Goal: Task Accomplishment & Management: Use online tool/utility

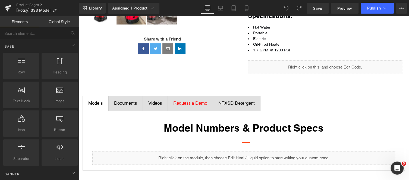
scroll to position [155, 0]
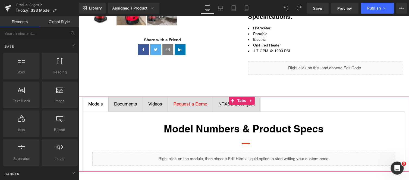
click at [126, 99] on span "Documents Text Block" at bounding box center [126, 104] width 34 height 15
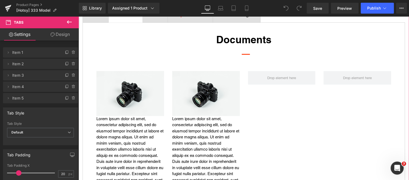
scroll to position [244, 0]
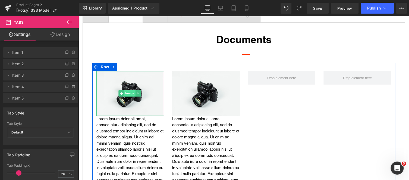
click at [127, 93] on span "Image" at bounding box center [129, 93] width 11 height 7
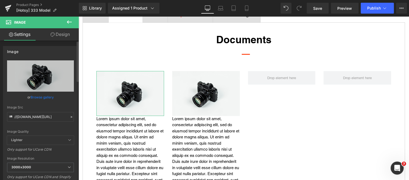
click at [37, 95] on link "Browse gallery" at bounding box center [42, 96] width 23 height 9
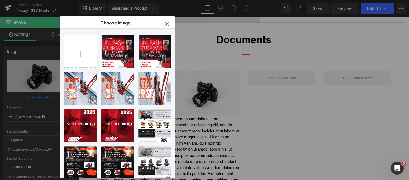
click at [167, 23] on icon "button" at bounding box center [167, 24] width 9 height 9
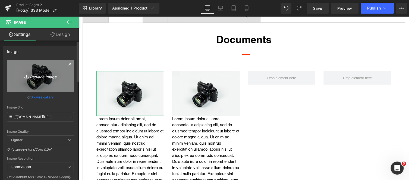
click at [35, 75] on icon "Replace Image" at bounding box center [40, 75] width 43 height 7
click at [37, 77] on icon "Replace Image" at bounding box center [40, 75] width 43 height 7
type input "C:\fakepath\Screenshot 2025-08-21 101032.png"
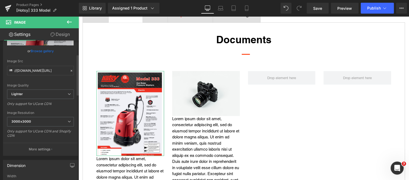
scroll to position [47, 0]
click at [48, 118] on span "3000x3000" at bounding box center [40, 120] width 67 height 9
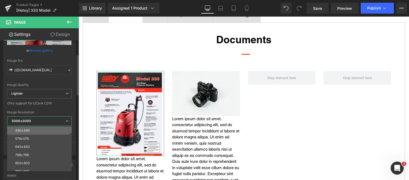
scroll to position [17, 0]
click at [44, 134] on li "576x576" at bounding box center [40, 138] width 67 height 8
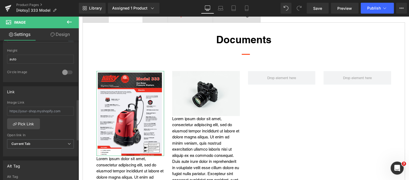
scroll to position [208, 0]
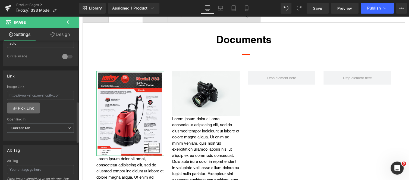
click at [26, 106] on link "Pick Link" at bounding box center [23, 107] width 33 height 11
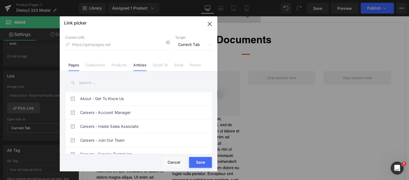
click at [143, 64] on link "Articles" at bounding box center [139, 67] width 13 height 8
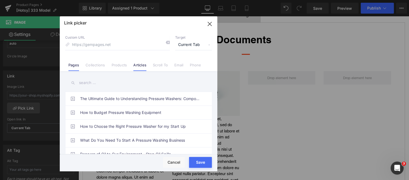
click at [70, 63] on link "Pages" at bounding box center [73, 67] width 11 height 8
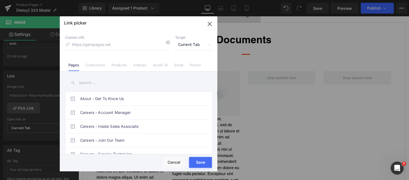
click at [212, 21] on icon "button" at bounding box center [209, 24] width 9 height 9
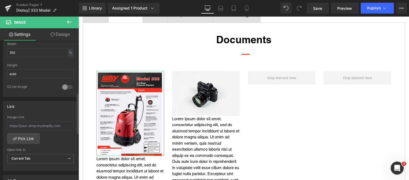
scroll to position [178, 0]
click at [28, 134] on link "Pick Link" at bounding box center [23, 138] width 33 height 11
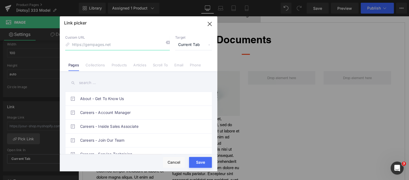
click at [120, 44] on input at bounding box center [117, 45] width 104 height 10
click at [191, 82] on input "text" at bounding box center [138, 83] width 147 height 12
click at [131, 44] on input at bounding box center [117, 45] width 104 height 10
paste input "https://clean.nortexss.com/hubfs/Hotsy/Hotsy%20333%20Model%20Product%20Sheet.pdf"
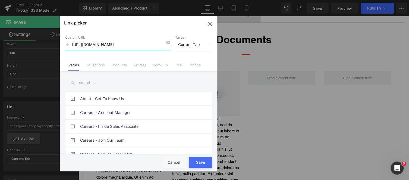
type input "https://clean.nortexss.com/hubfs/Hotsy/Hotsy%20333%20Model%20Product%20Sheet.pdf"
click at [192, 43] on span "Current Tab" at bounding box center [193, 45] width 37 height 10
click at [188, 62] on li "New Tab" at bounding box center [193, 63] width 42 height 9
click at [198, 161] on div "Loading Product Data" at bounding box center [204, 158] width 39 height 6
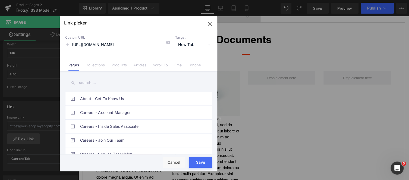
drag, startPoint x: 200, startPoint y: 163, endPoint x: 121, endPoint y: 147, distance: 80.1
click at [200, 163] on button "Save" at bounding box center [200, 162] width 23 height 11
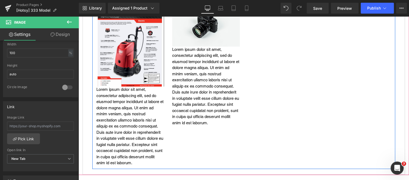
scroll to position [342, 0]
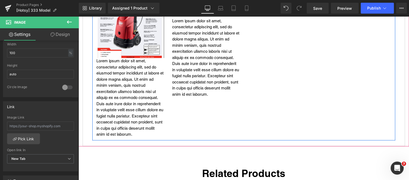
click at [129, 97] on div "Lorem ipsum dolor sit amet, consectetur adipiscing elit, sed do eiusmod tempor …" at bounding box center [130, 98] width 68 height 80
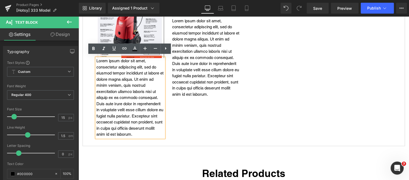
click at [189, 113] on div "Image Lorem ipsum dolor sit amet, consectetur adipiscing elit, sed do eiusmod t…" at bounding box center [243, 52] width 303 height 175
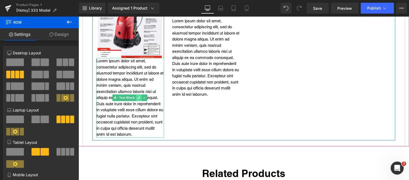
click at [138, 96] on icon at bounding box center [138, 97] width 3 height 3
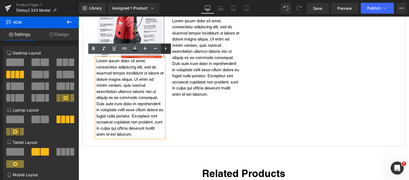
click at [166, 49] on icon at bounding box center [165, 48] width 7 height 7
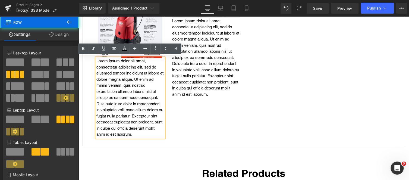
click at [197, 117] on div "Image Lorem ipsum dolor sit amet, consectetur adipiscing elit, sed do eiusmod t…" at bounding box center [243, 52] width 303 height 175
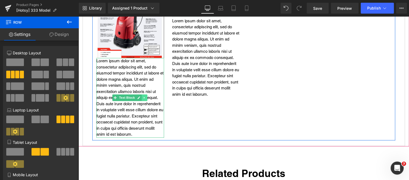
click at [144, 96] on icon at bounding box center [144, 97] width 3 height 3
click at [146, 97] on icon at bounding box center [146, 97] width 3 height 3
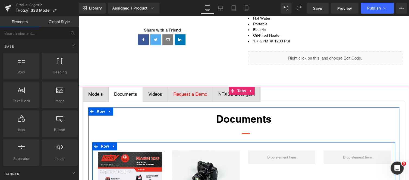
scroll to position [215, 0]
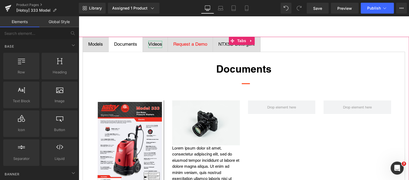
click at [158, 44] on div "Videos" at bounding box center [155, 44] width 14 height 7
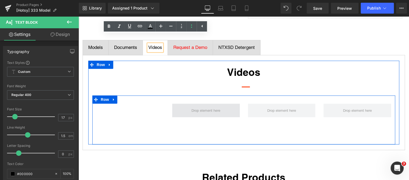
scroll to position [211, 0]
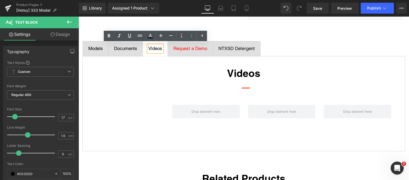
click at [122, 47] on div "Documents" at bounding box center [125, 48] width 23 height 7
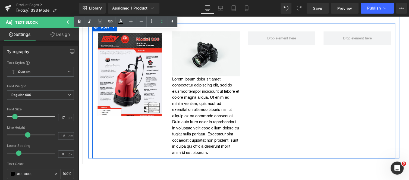
scroll to position [291, 0]
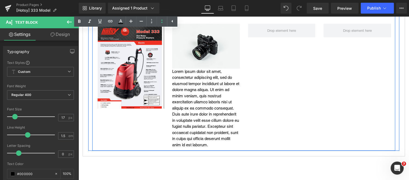
click at [201, 100] on p "Lorem ipsum dolor sit amet, consectetur adipiscing elit, sed do eiusmod tempor …" at bounding box center [206, 108] width 68 height 80
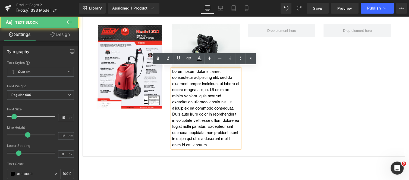
click at [215, 93] on p "Lorem ipsum dolor sit amet, consectetur adipiscing elit, sed do eiusmod tempor …" at bounding box center [206, 108] width 68 height 80
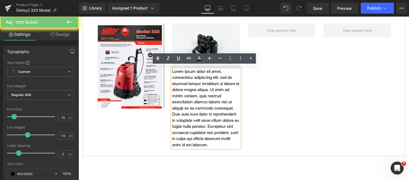
click at [215, 93] on p "Lorem ipsum dolor sit amet, consectetur adipiscing elit, sed do eiusmod tempor …" at bounding box center [206, 108] width 68 height 80
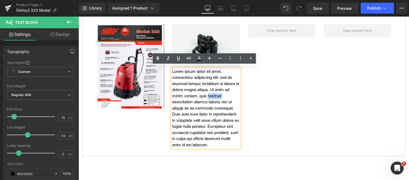
click at [215, 93] on p "Lorem ipsum dolor sit amet, consectetur adipiscing elit, sed do eiusmod tempor …" at bounding box center [206, 108] width 68 height 80
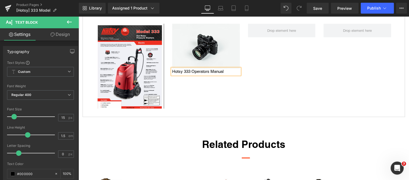
click at [221, 95] on div "Image Image Hotsy 333 Operators Manual Text Block Row" at bounding box center [243, 63] width 303 height 96
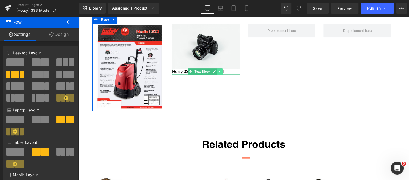
click at [218, 72] on link at bounding box center [220, 71] width 6 height 7
click at [217, 72] on link at bounding box center [217, 71] width 6 height 7
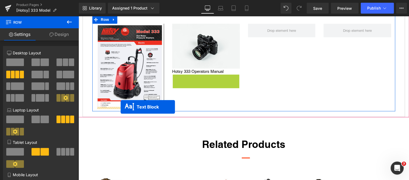
drag, startPoint x: 190, startPoint y: 75, endPoint x: 120, endPoint y: 107, distance: 76.4
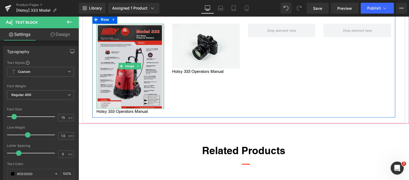
click at [125, 61] on img at bounding box center [130, 66] width 68 height 85
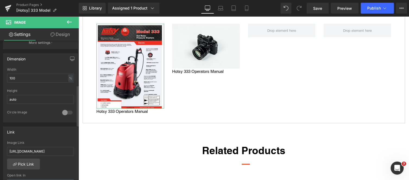
scroll to position [153, 0]
click at [37, 98] on input "auto" at bounding box center [40, 98] width 67 height 9
click at [247, 6] on icon at bounding box center [246, 7] width 5 height 5
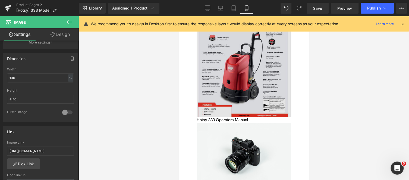
scroll to position [425, 0]
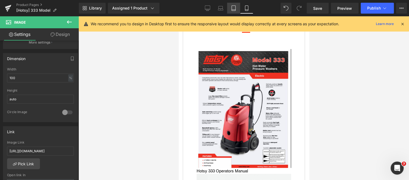
click at [235, 7] on icon at bounding box center [233, 7] width 5 height 5
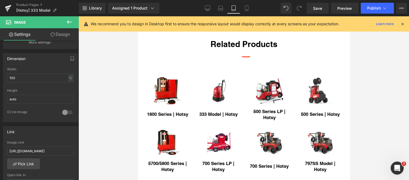
scroll to position [269, 0]
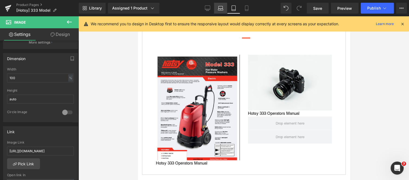
click at [219, 6] on icon at bounding box center [220, 7] width 4 height 2
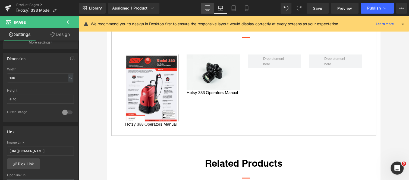
click at [206, 7] on icon at bounding box center [207, 7] width 5 height 5
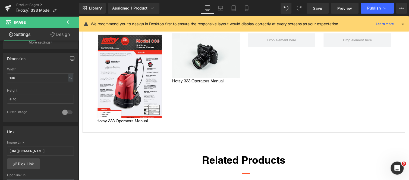
scroll to position [260, 0]
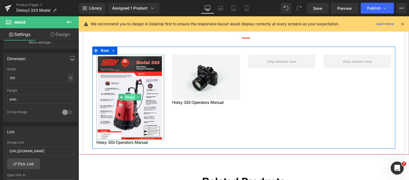
click at [126, 96] on span "Image" at bounding box center [129, 97] width 11 height 7
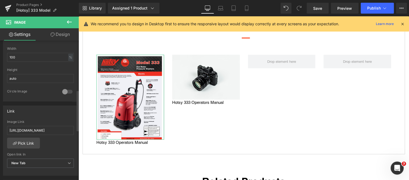
scroll to position [166, 0]
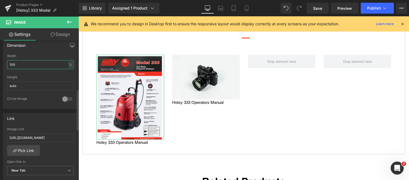
click at [54, 64] on input "100" at bounding box center [40, 64] width 67 height 9
type input "70"
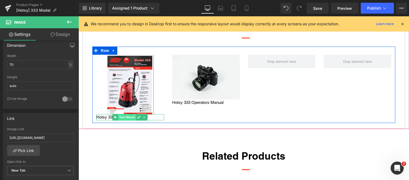
click at [125, 115] on span "Text Block" at bounding box center [127, 117] width 18 height 7
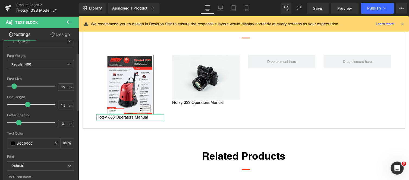
scroll to position [0, 0]
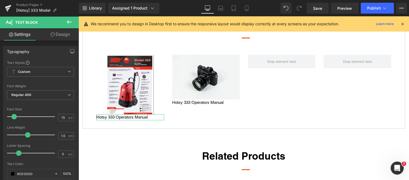
click at [61, 37] on link "Design" at bounding box center [59, 34] width 39 height 12
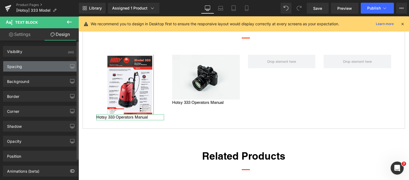
click at [38, 66] on div "Spacing" at bounding box center [40, 66] width 74 height 10
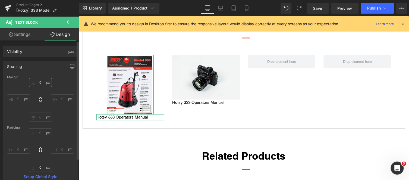
click at [43, 82] on input "0" at bounding box center [40, 82] width 23 height 9
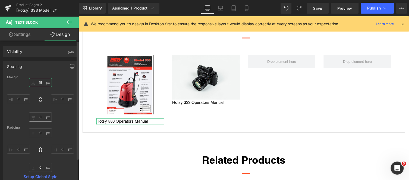
type input "15"
click at [44, 115] on input "0" at bounding box center [40, 116] width 23 height 9
type input "15"
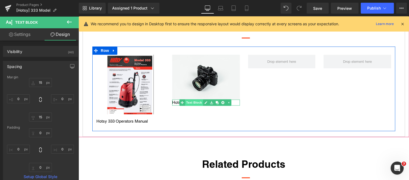
click at [193, 99] on span "Text Block" at bounding box center [194, 102] width 18 height 7
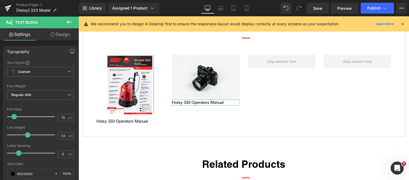
click at [58, 34] on link "Design" at bounding box center [59, 34] width 39 height 12
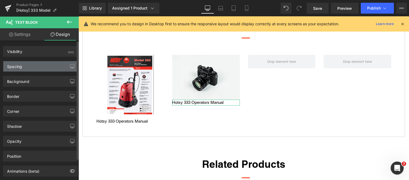
click at [34, 64] on div "Spacing" at bounding box center [40, 66] width 74 height 10
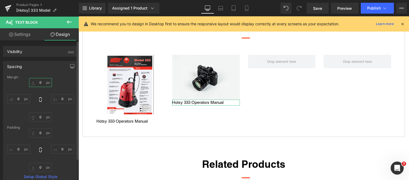
click at [43, 83] on input "text" at bounding box center [40, 82] width 23 height 9
type input "15"
click at [44, 115] on input "text" at bounding box center [40, 116] width 23 height 9
type input "15"
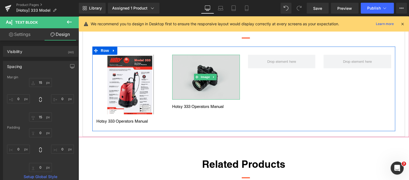
click at [190, 78] on img at bounding box center [206, 77] width 68 height 45
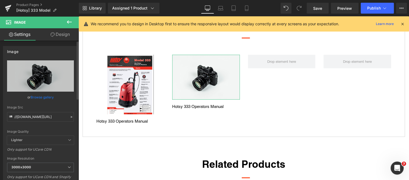
click at [37, 97] on link "Browse gallery" at bounding box center [42, 96] width 23 height 9
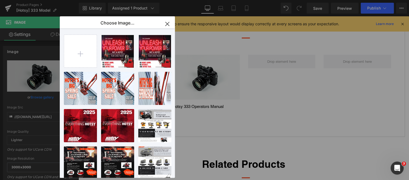
click at [169, 27] on icon "button" at bounding box center [167, 24] width 9 height 9
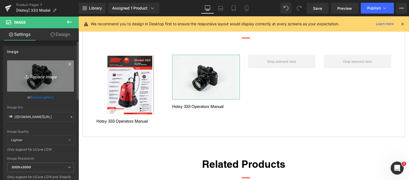
click at [40, 79] on icon "Replace Image" at bounding box center [40, 75] width 43 height 7
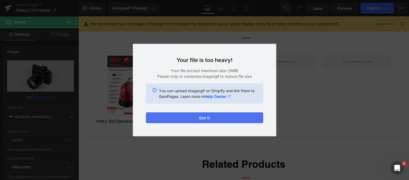
click at [214, 115] on button "Got it" at bounding box center [204, 117] width 117 height 11
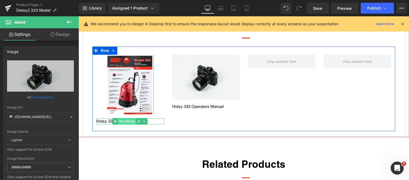
click at [122, 119] on span "Text Block" at bounding box center [127, 121] width 18 height 7
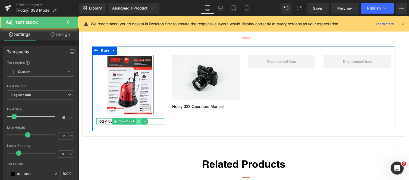
click at [138, 119] on icon at bounding box center [138, 120] width 3 height 3
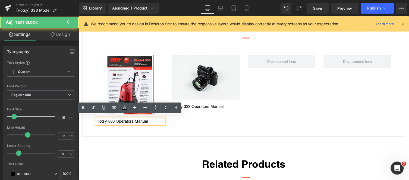
click at [125, 119] on p "Hotsy 333 Operators Manual" at bounding box center [130, 121] width 68 height 6
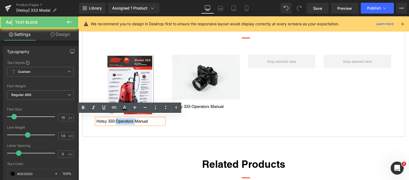
click at [125, 119] on p "Hotsy 333 Operators Manual" at bounding box center [130, 121] width 68 height 6
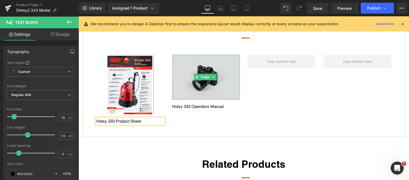
click at [204, 81] on img at bounding box center [206, 77] width 68 height 45
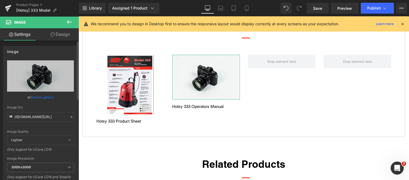
click at [37, 98] on link "Browse gallery" at bounding box center [42, 96] width 23 height 9
click at [33, 0] on div "Text Block You are previewing how the will restyle your page. You can not edit …" at bounding box center [204, 0] width 409 height 0
click at [0, 0] on icon "Replace Image" at bounding box center [0, 0] width 0 height 0
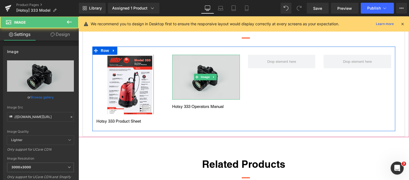
click at [199, 64] on img at bounding box center [206, 77] width 68 height 45
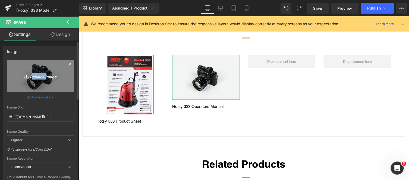
click at [43, 75] on icon "Replace Image" at bounding box center [40, 75] width 43 height 7
type input "C:\fakepath\Screenshot 2025-08-21 103108.png"
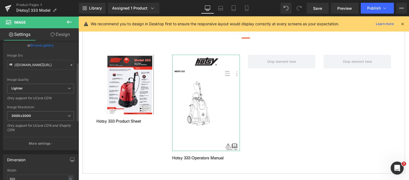
scroll to position [77, 0]
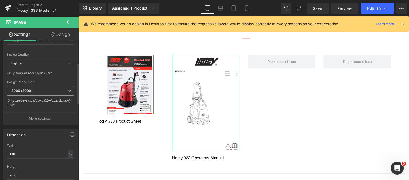
click at [47, 88] on span "3000x3000" at bounding box center [40, 90] width 67 height 9
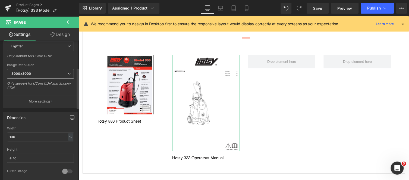
scroll to position [94, 0]
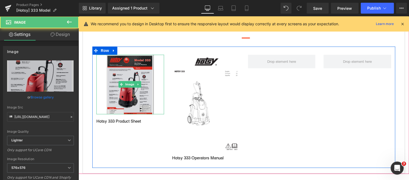
click at [132, 75] on img at bounding box center [129, 84] width 47 height 59
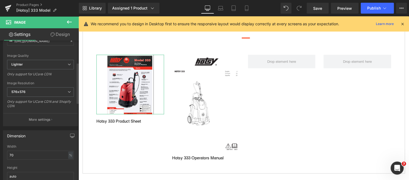
scroll to position [75, 0]
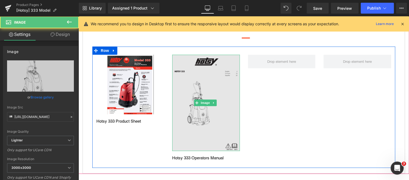
click at [192, 83] on img at bounding box center [206, 103] width 68 height 96
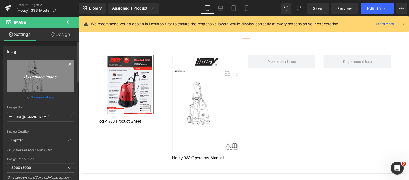
scroll to position [68, 0]
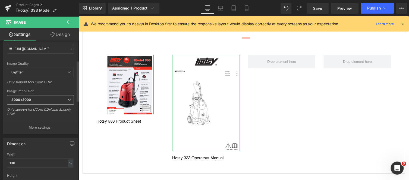
click at [43, 98] on span "3000x3000" at bounding box center [40, 99] width 67 height 9
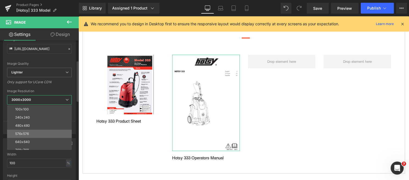
click at [38, 131] on li "576x576" at bounding box center [40, 133] width 67 height 8
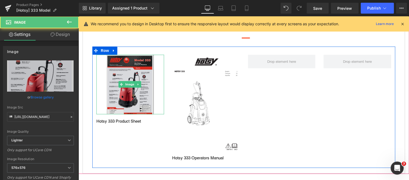
click at [128, 75] on img at bounding box center [129, 84] width 47 height 59
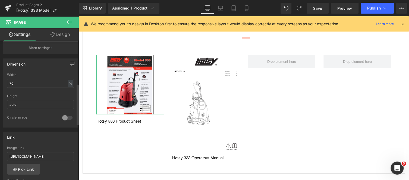
scroll to position [148, 0]
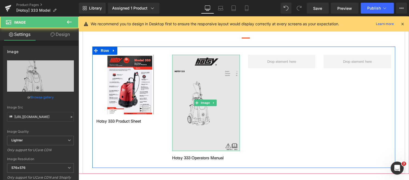
click at [191, 87] on img at bounding box center [206, 103] width 68 height 96
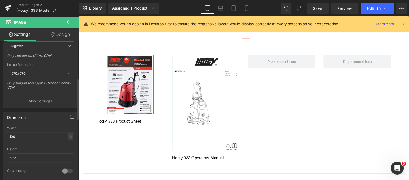
scroll to position [130, 0]
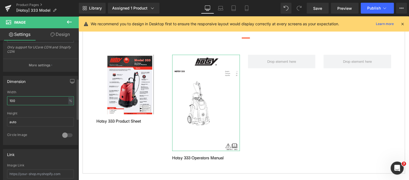
click at [44, 98] on input "100" at bounding box center [40, 100] width 67 height 9
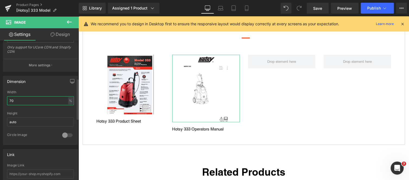
click at [42, 100] on input "70" at bounding box center [40, 100] width 67 height 9
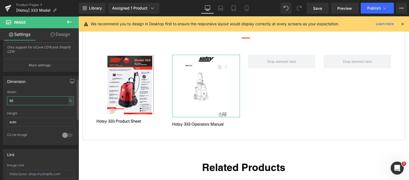
click at [42, 100] on input "65" at bounding box center [40, 100] width 67 height 9
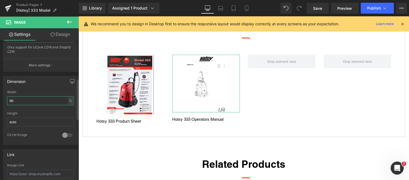
click at [42, 100] on input "60" at bounding box center [40, 100] width 67 height 9
click at [34, 100] on input "60" at bounding box center [40, 100] width 67 height 9
type input "63"
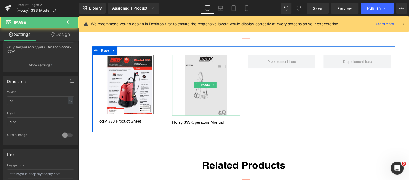
click at [202, 92] on img at bounding box center [206, 85] width 43 height 61
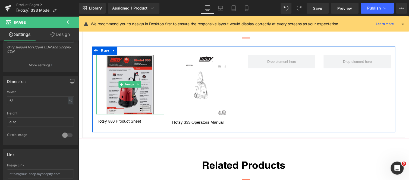
click at [129, 88] on img at bounding box center [129, 84] width 47 height 59
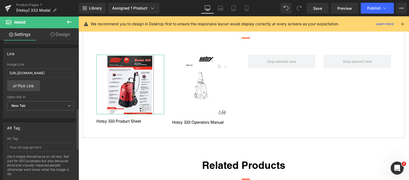
scroll to position [232, 0]
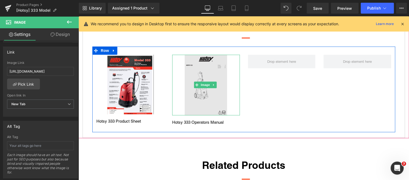
click at [198, 72] on img at bounding box center [206, 85] width 43 height 61
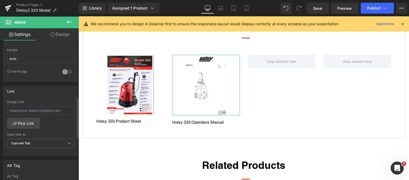
scroll to position [225, 0]
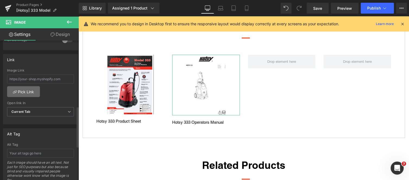
click at [24, 92] on link "Pick Link" at bounding box center [23, 91] width 33 height 11
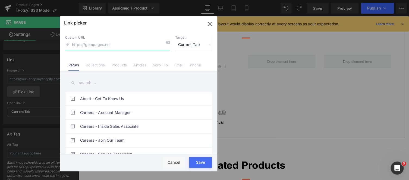
click at [114, 44] on input at bounding box center [117, 45] width 104 height 10
paste input "https://clean.nortexss.com/hubfs/Lead%20Magnet%20Photo/Hotsy%20333%20Model%20Ma…"
type input "https://clean.nortexss.com/hubfs/Lead%20Magnet%20Photo/Hotsy%20333%20Model%20Ma…"
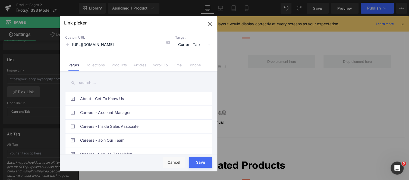
click at [194, 48] on span "Current Tab" at bounding box center [193, 45] width 37 height 10
click at [186, 63] on li "New Tab" at bounding box center [193, 63] width 42 height 9
click at [197, 161] on button "Save" at bounding box center [200, 162] width 23 height 11
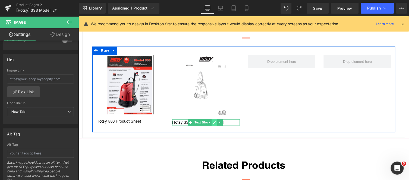
click at [214, 120] on icon at bounding box center [214, 121] width 3 height 3
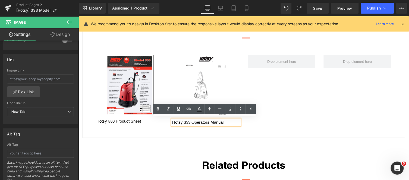
click at [209, 120] on p "Hotsy 333 Operators Manual" at bounding box center [206, 122] width 68 height 6
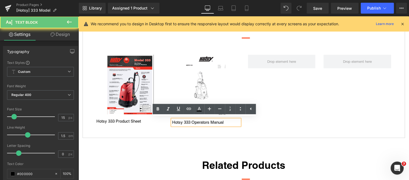
click at [209, 120] on p "Hotsy 333 Operators Manual" at bounding box center [206, 122] width 68 height 6
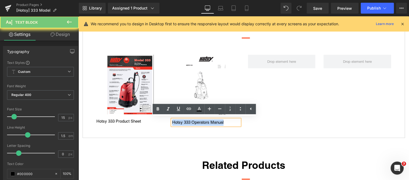
click at [209, 120] on p "Hotsy 333 Operators Manual" at bounding box center [206, 122] width 68 height 6
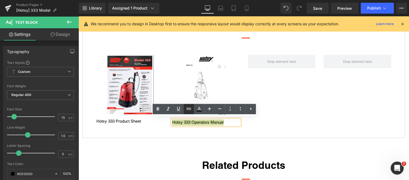
click at [189, 107] on icon at bounding box center [188, 108] width 7 height 7
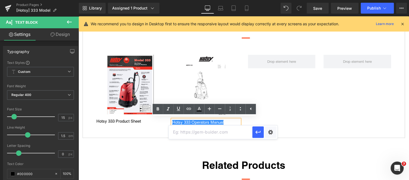
click at [199, 133] on input "text" at bounding box center [211, 132] width 84 height 14
paste input "https://clean.nortexss.com/hubfs/Lead%20Magnet%20Photo/Hotsy%20333%20Model%20Ma…"
type input "https://clean.nortexss.com/hubfs/Lead%20Magnet%20Photo/Hotsy%20333%20Model%20Ma…"
click at [256, 132] on icon "button" at bounding box center [257, 131] width 5 height 3
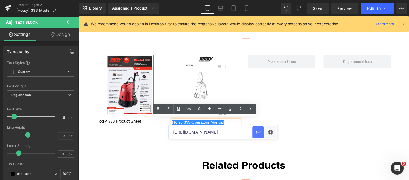
scroll to position [0, 0]
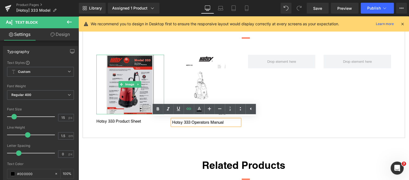
click at [131, 97] on img at bounding box center [129, 84] width 47 height 59
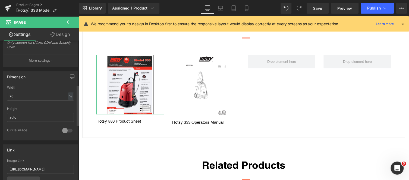
scroll to position [197, 0]
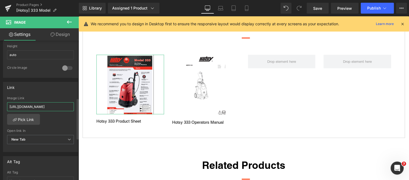
click at [37, 106] on input "https://clean.nortexss.com/hubfs/Hotsy/Hotsy%20333%20Model%20Product%20Sheet.pdf" at bounding box center [40, 106] width 67 height 9
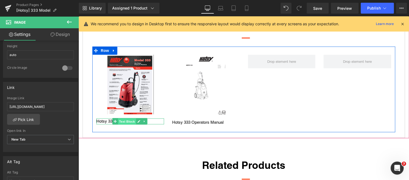
click at [126, 121] on span "Text Block" at bounding box center [127, 121] width 18 height 7
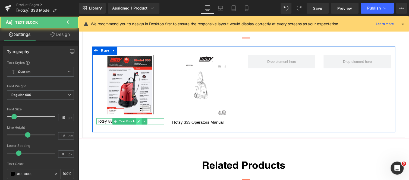
click at [139, 120] on icon at bounding box center [138, 121] width 3 height 3
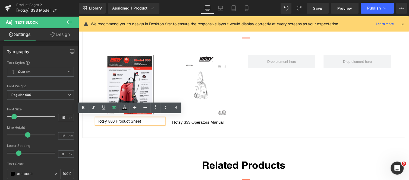
click at [130, 120] on p "Hotsy 333 Product Sheet" at bounding box center [130, 121] width 68 height 6
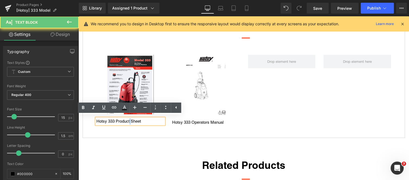
click at [130, 120] on p "Hotsy 333 Product Sheet" at bounding box center [130, 121] width 68 height 6
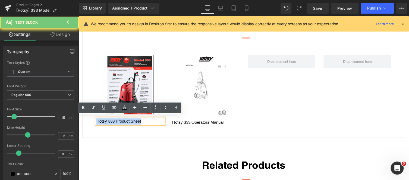
click at [130, 120] on p "Hotsy 333 Product Sheet" at bounding box center [130, 121] width 68 height 6
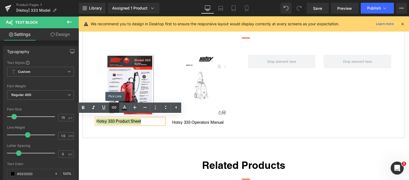
click at [113, 105] on icon at bounding box center [114, 107] width 7 height 7
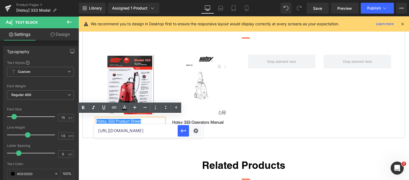
click at [125, 132] on input "https://clean.nortexss.com/hubfs/Lead%20Magnet%20Photo/Hotsy%20333%20Model%20Ma…" at bounding box center [136, 131] width 84 height 14
paste input "https://clean.nortexss.com/hubfs/Hotsy/Hotsy%20333%20Model%20Product%20Sheet.pdf"
type input "https://clean.nortexss.com/hubfs/Hotsy/Hotsy%20333%20Model%20Product%20Sheet.pdf"
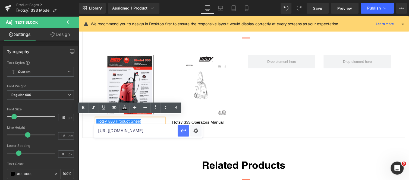
click at [180, 131] on icon "button" at bounding box center [183, 130] width 7 height 7
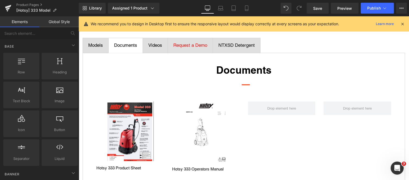
scroll to position [213, 0]
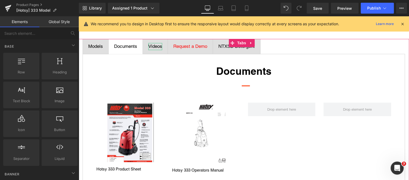
click at [154, 47] on div "Videos" at bounding box center [155, 46] width 14 height 7
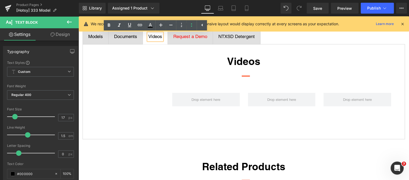
scroll to position [221, 0]
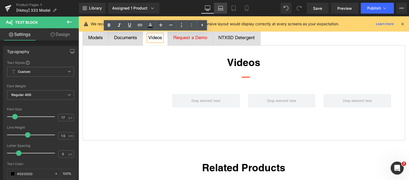
click at [221, 7] on icon at bounding box center [220, 7] width 5 height 5
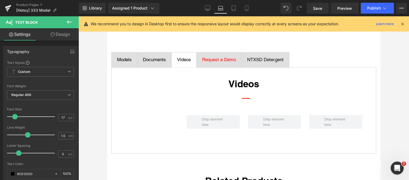
scroll to position [243, 0]
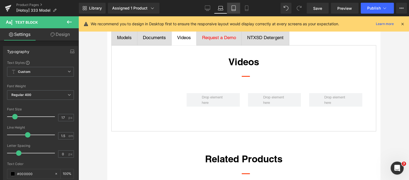
click at [234, 10] on icon at bounding box center [233, 10] width 4 height 0
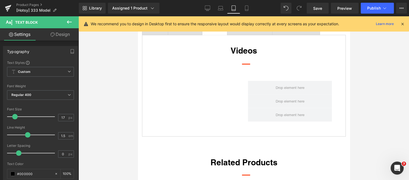
scroll to position [233, 0]
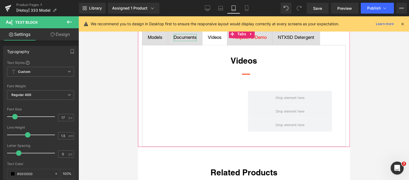
click at [184, 36] on div "Documents" at bounding box center [184, 37] width 23 height 7
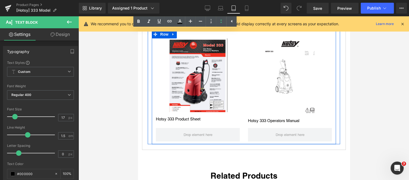
scroll to position [286, 0]
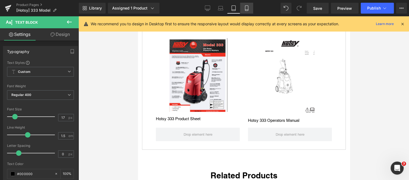
click at [245, 8] on icon at bounding box center [246, 7] width 5 height 5
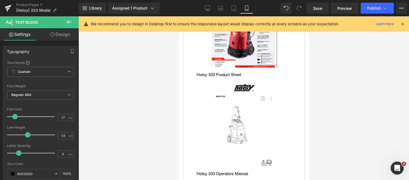
scroll to position [483, 0]
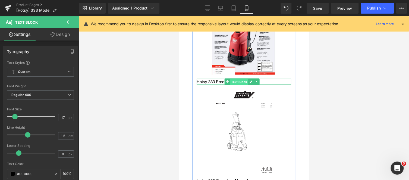
click at [237, 83] on span "Text Block" at bounding box center [239, 81] width 18 height 7
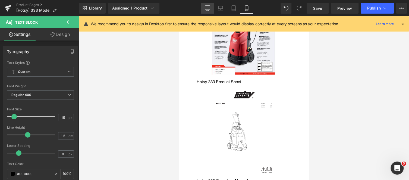
click at [205, 7] on icon at bounding box center [207, 8] width 5 height 4
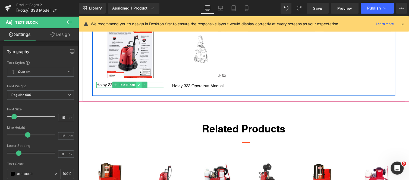
click at [138, 84] on icon at bounding box center [138, 84] width 3 height 3
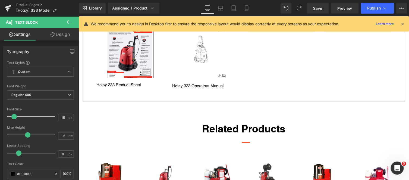
click at [67, 34] on link "Design" at bounding box center [59, 34] width 39 height 12
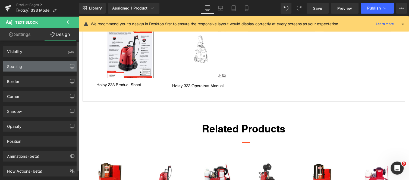
click at [46, 67] on div "Spacing" at bounding box center [40, 66] width 74 height 10
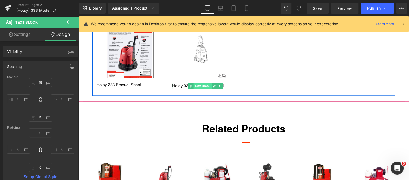
click at [195, 84] on span "Text Block" at bounding box center [202, 85] width 18 height 7
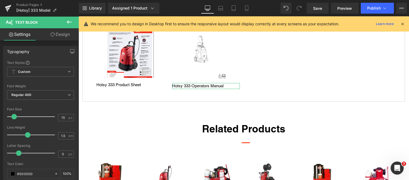
click at [64, 33] on link "Design" at bounding box center [59, 34] width 39 height 12
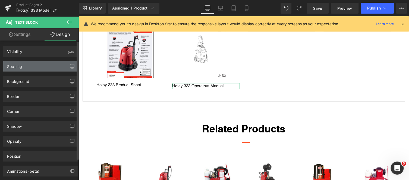
click at [36, 66] on div "Spacing" at bounding box center [40, 66] width 74 height 10
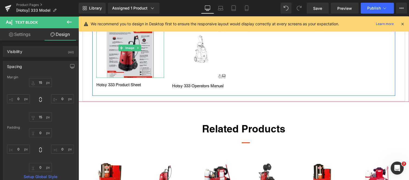
click at [123, 56] on img at bounding box center [129, 47] width 47 height 59
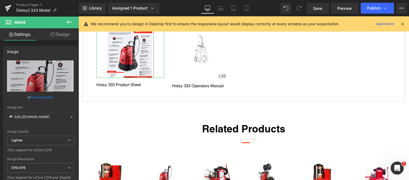
click at [66, 31] on link "Design" at bounding box center [59, 34] width 39 height 12
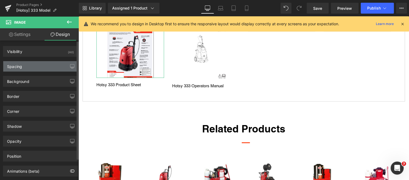
click at [34, 65] on div "Spacing" at bounding box center [40, 66] width 74 height 10
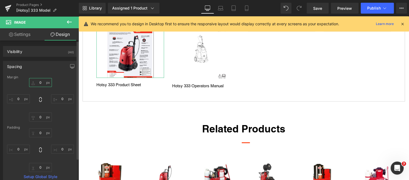
click at [43, 83] on input "text" at bounding box center [40, 82] width 23 height 9
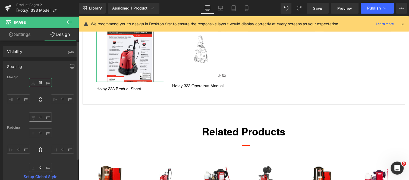
type input "15"
click at [38, 116] on input "text" at bounding box center [40, 116] width 23 height 9
type input "15"
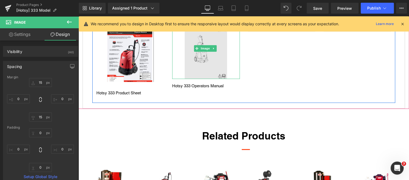
click at [185, 55] on img at bounding box center [206, 48] width 43 height 61
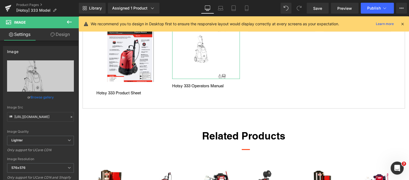
click at [64, 33] on link "Design" at bounding box center [59, 34] width 39 height 12
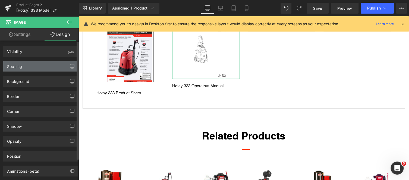
click at [40, 62] on div "Spacing" at bounding box center [40, 66] width 74 height 10
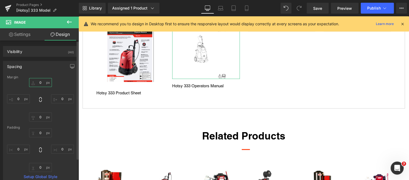
click at [42, 82] on input "text" at bounding box center [40, 82] width 23 height 9
type input "15"
click at [42, 113] on input "text" at bounding box center [40, 116] width 23 height 9
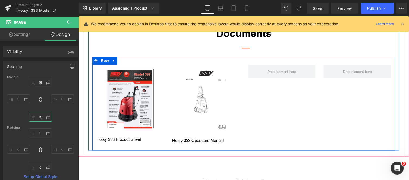
scroll to position [250, 0]
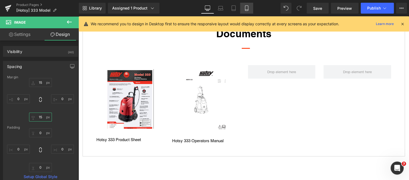
type input "15"
click at [246, 8] on icon at bounding box center [246, 7] width 5 height 5
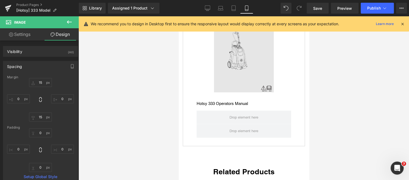
scroll to position [574, 0]
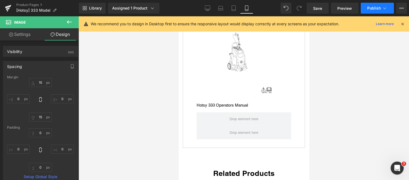
click at [370, 6] on span "Publish" at bounding box center [374, 8] width 14 height 4
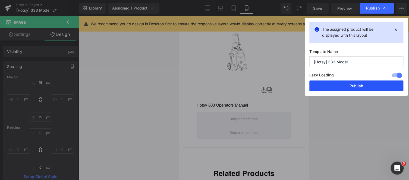
click at [331, 86] on button "Publish" at bounding box center [356, 85] width 94 height 11
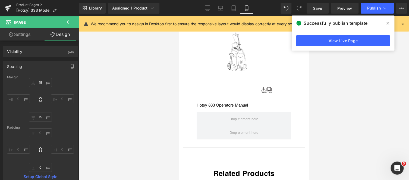
click at [33, 3] on link "Product Pages" at bounding box center [47, 5] width 62 height 4
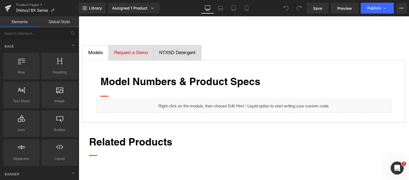
scroll to position [234, 0]
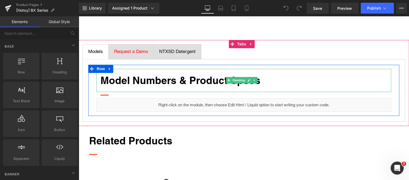
drag, startPoint x: 157, startPoint y: 79, endPoint x: 132, endPoint y: 86, distance: 26.4
click at [154, 78] on strong "Model Numbers & Product Specs" at bounding box center [180, 80] width 160 height 12
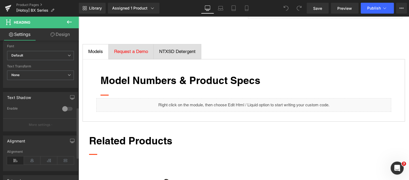
scroll to position [222, 0]
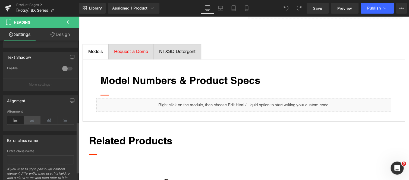
click at [34, 119] on icon at bounding box center [32, 120] width 17 height 8
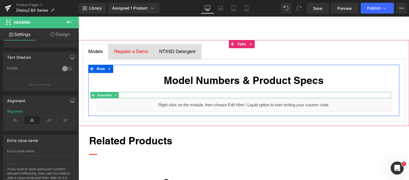
click at [130, 93] on div at bounding box center [245, 95] width 290 height 6
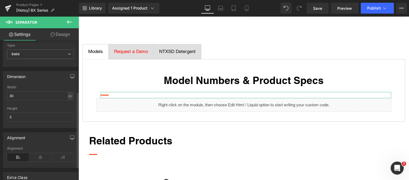
scroll to position [118, 0]
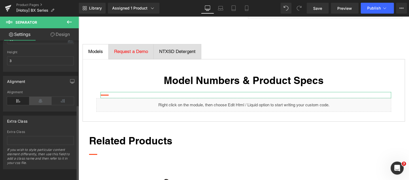
click at [37, 97] on icon at bounding box center [40, 101] width 22 height 8
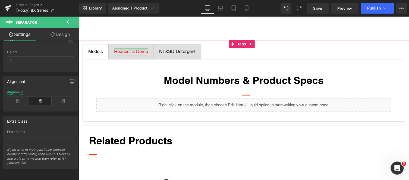
click at [130, 49] on div at bounding box center [131, 48] width 34 height 1
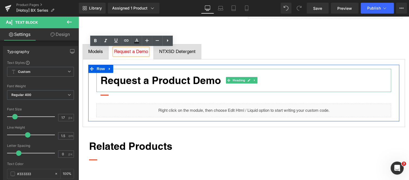
click at [161, 85] on strong "Request a Product Demo" at bounding box center [160, 80] width 120 height 12
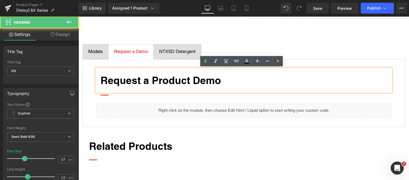
click at [160, 85] on strong "Request a Product Demo" at bounding box center [160, 80] width 120 height 12
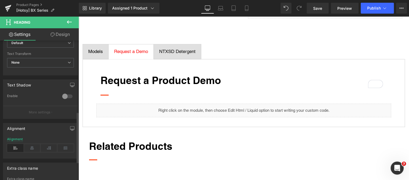
scroll to position [224, 0]
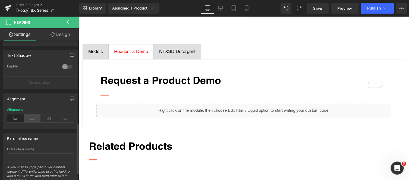
click at [34, 118] on icon at bounding box center [32, 118] width 17 height 8
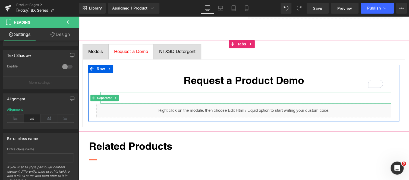
click at [131, 94] on div at bounding box center [245, 98] width 290 height 12
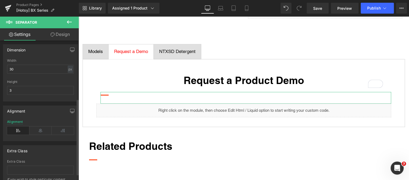
scroll to position [118, 0]
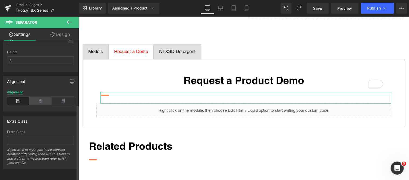
click at [39, 98] on icon at bounding box center [40, 101] width 22 height 8
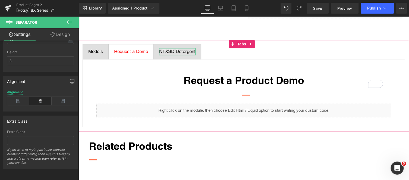
click at [181, 52] on span "NTXSD Detergent" at bounding box center [177, 51] width 36 height 5
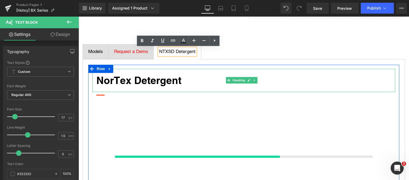
click at [160, 79] on span "NorTex Detergent" at bounding box center [138, 80] width 85 height 12
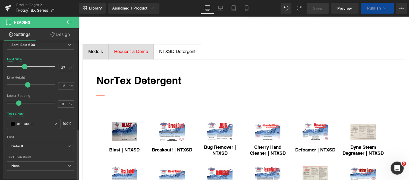
scroll to position [242, 0]
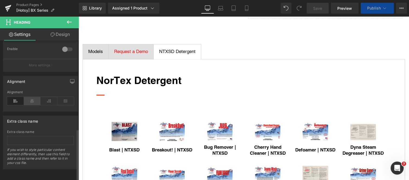
click at [33, 97] on icon at bounding box center [32, 101] width 17 height 8
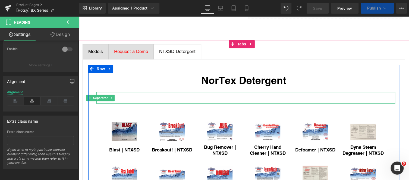
click at [138, 98] on div at bounding box center [245, 98] width 298 height 12
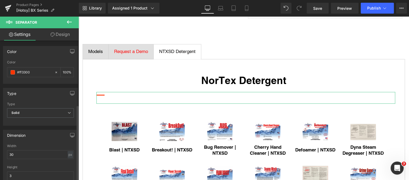
scroll to position [118, 0]
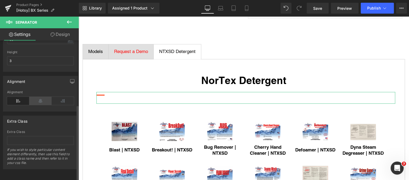
click at [43, 97] on icon at bounding box center [40, 101] width 22 height 8
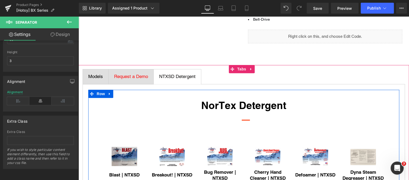
scroll to position [195, 0]
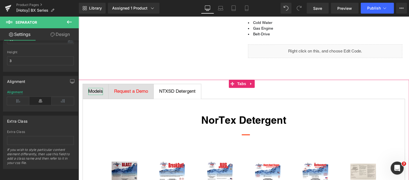
click at [93, 91] on div "Models" at bounding box center [95, 91] width 15 height 7
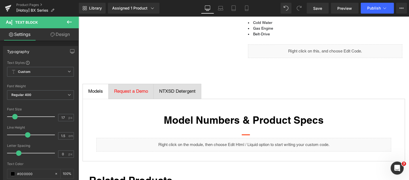
click at [68, 19] on icon at bounding box center [69, 22] width 7 height 7
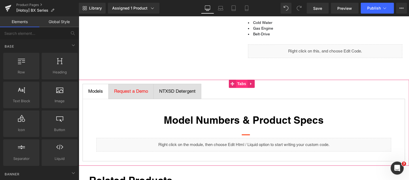
click at [240, 81] on span "Tabs" at bounding box center [242, 84] width 12 height 8
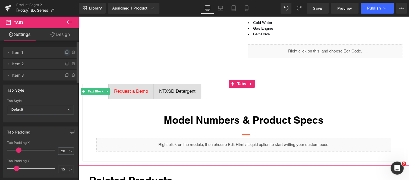
click at [65, 50] on icon at bounding box center [67, 52] width 4 height 4
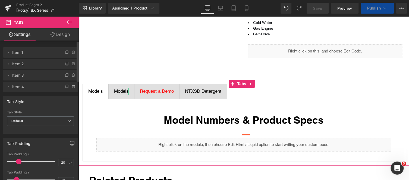
click at [121, 91] on div "Models" at bounding box center [121, 91] width 15 height 7
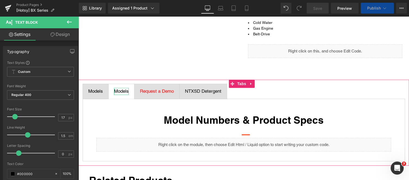
click at [118, 90] on div "Models" at bounding box center [121, 91] width 15 height 7
click at [117, 90] on div "Models" at bounding box center [121, 91] width 15 height 7
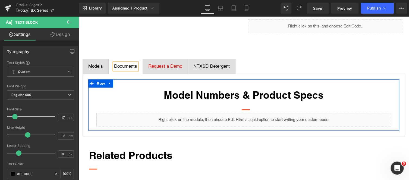
scroll to position [220, 0]
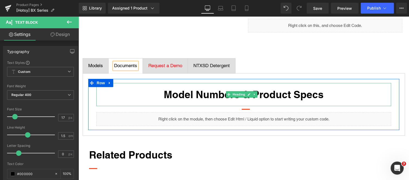
click at [171, 95] on strong "Model Numbers & Product Specs" at bounding box center [244, 94] width 160 height 12
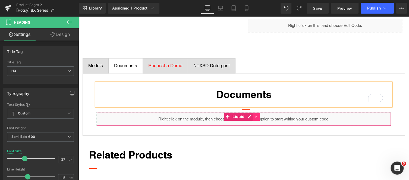
click at [257, 116] on icon at bounding box center [256, 117] width 4 height 4
click at [257, 116] on link at bounding box center [259, 116] width 7 height 8
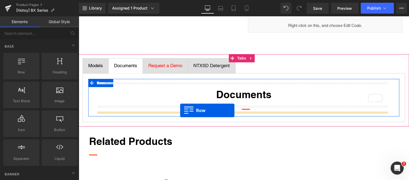
drag, startPoint x: 103, startPoint y: 78, endPoint x: 180, endPoint y: 110, distance: 83.1
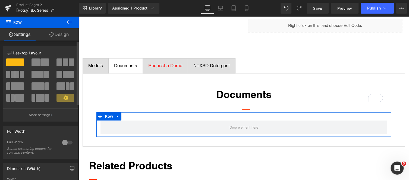
drag, startPoint x: 16, startPoint y: 73, endPoint x: 11, endPoint y: 75, distance: 5.4
click at [11, 75] on button at bounding box center [15, 75] width 18 height 8
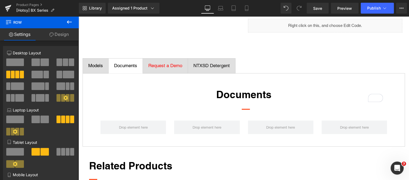
click at [67, 20] on icon at bounding box center [69, 22] width 7 height 7
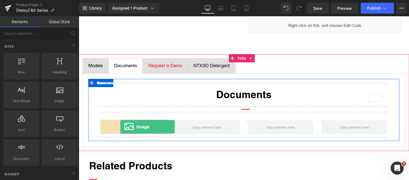
drag, startPoint x: 136, startPoint y: 120, endPoint x: 120, endPoint y: 126, distance: 17.0
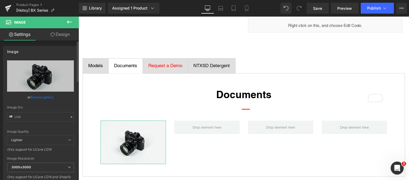
click at [40, 97] on link "Browse gallery" at bounding box center [42, 96] width 23 height 9
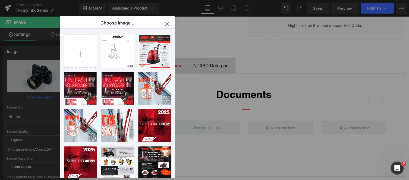
click at [30, 0] on div "Image You are previewing how the will restyle your page. You can not edit Eleme…" at bounding box center [204, 0] width 409 height 0
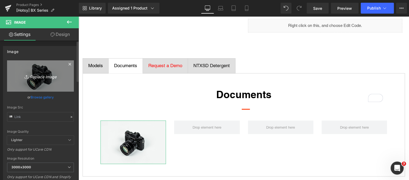
click at [38, 77] on icon "Replace Image" at bounding box center [40, 75] width 43 height 7
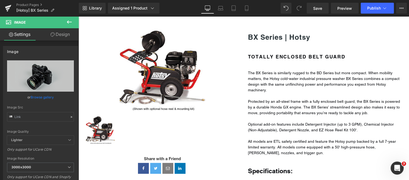
scroll to position [36, 0]
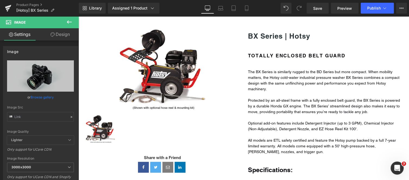
click at [218, 115] on div at bounding box center [162, 128] width 154 height 29
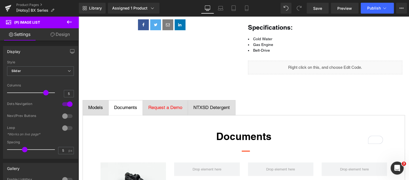
scroll to position [210, 0]
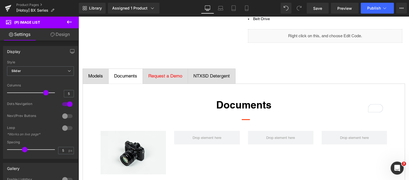
click at [218, 112] on h3 "Documents" at bounding box center [243, 104] width 286 height 15
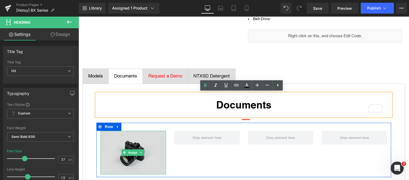
click at [152, 151] on img at bounding box center [132, 152] width 65 height 43
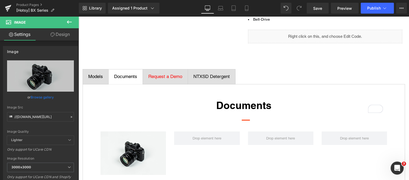
scroll to position [297, 0]
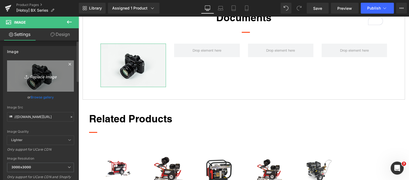
click at [41, 73] on icon "Replace Image" at bounding box center [40, 75] width 43 height 7
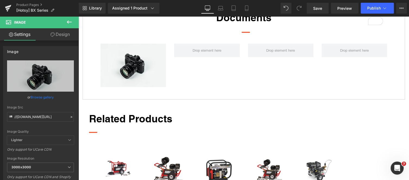
drag, startPoint x: 367, startPoint y: 77, endPoint x: 394, endPoint y: 31, distance: 53.1
click at [364, 76] on div "Image Row" at bounding box center [243, 62] width 294 height 54
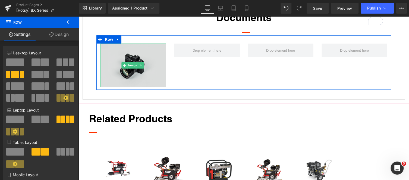
click at [136, 60] on img at bounding box center [132, 64] width 65 height 43
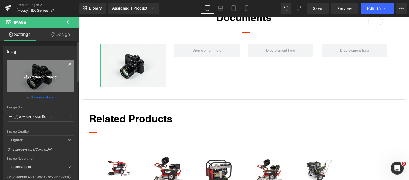
click at [44, 82] on link "Replace Image" at bounding box center [40, 75] width 67 height 31
type input "C:\fakepath\Screenshot [DATE] 111028.png"
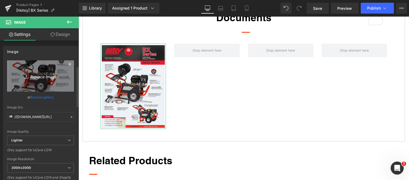
scroll to position [100, 0]
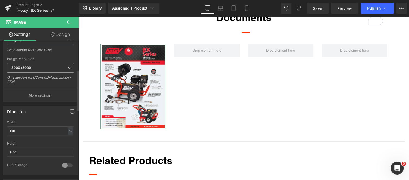
click at [40, 66] on span "3000x3000" at bounding box center [40, 67] width 67 height 9
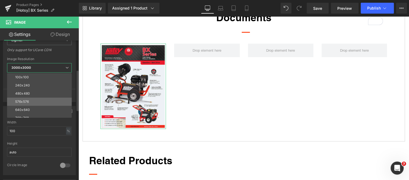
click at [36, 98] on li "576x576" at bounding box center [40, 101] width 67 height 8
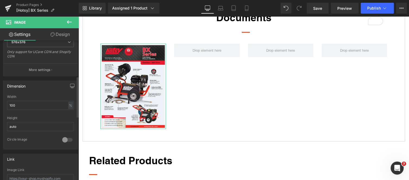
scroll to position [127, 0]
click at [40, 105] on input "100" at bounding box center [40, 103] width 67 height 9
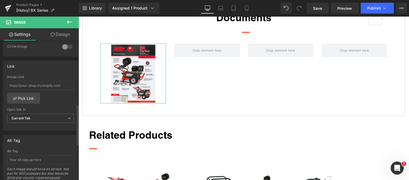
scroll to position [218, 0]
type input "70"
click at [43, 84] on input "text" at bounding box center [40, 85] width 67 height 9
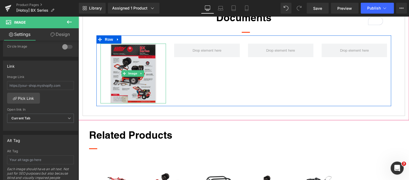
click at [131, 86] on img at bounding box center [133, 73] width 46 height 60
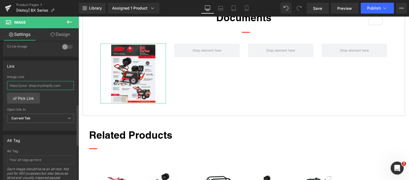
click at [38, 85] on input "text" at bounding box center [40, 85] width 67 height 9
paste input "[URL][DOMAIN_NAME]"
type input "[URL][DOMAIN_NAME]"
click at [54, 113] on span "Current Tab" at bounding box center [40, 117] width 67 height 9
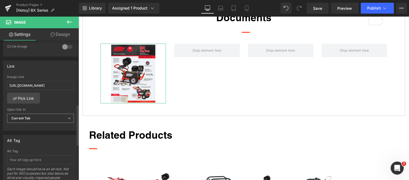
scroll to position [0, 0]
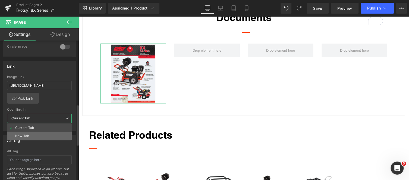
click at [50, 133] on li "New Tab" at bounding box center [39, 136] width 65 height 8
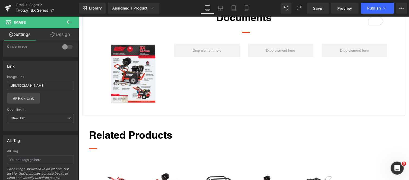
click at [70, 20] on icon at bounding box center [69, 22] width 7 height 7
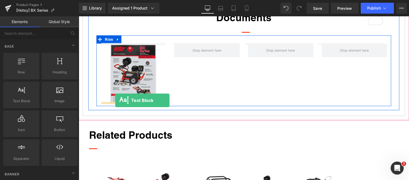
drag, startPoint x: 98, startPoint y: 113, endPoint x: 115, endPoint y: 100, distance: 21.1
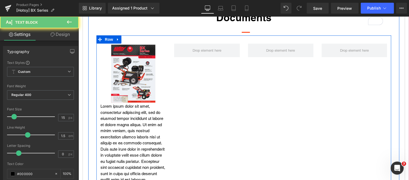
click at [119, 122] on p "Lorem ipsum dolor sit amet, consectetur adipiscing elit, sed do eiusmod tempor …" at bounding box center [132, 143] width 65 height 80
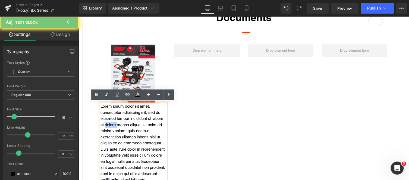
click at [119, 122] on p "Lorem ipsum dolor sit amet, consectetur adipiscing elit, sed do eiusmod tempor …" at bounding box center [132, 143] width 65 height 80
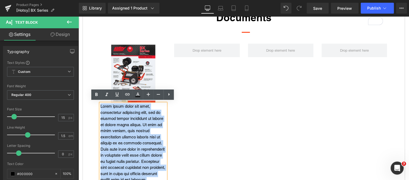
click at [119, 122] on p "Lorem ipsum dolor sit amet, consectetur adipiscing elit, sed do eiusmod tempor …" at bounding box center [132, 143] width 65 height 80
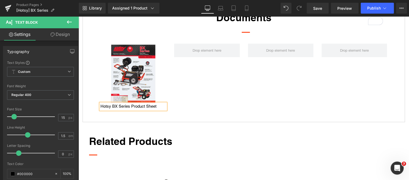
click at [129, 105] on p "Hotsy BX Series Product Sheet" at bounding box center [132, 106] width 65 height 6
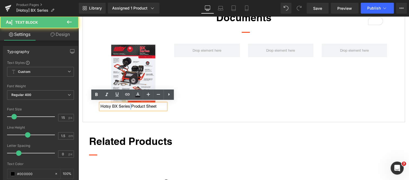
click at [129, 105] on p "Hotsy BX Series Product Sheet" at bounding box center [132, 106] width 65 height 6
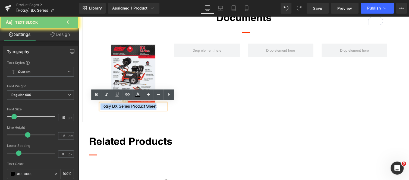
click at [129, 105] on p "Hotsy BX Series Product Sheet" at bounding box center [132, 106] width 65 height 6
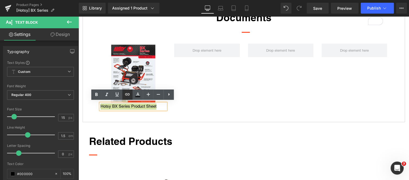
click at [127, 95] on icon at bounding box center [127, 94] width 7 height 7
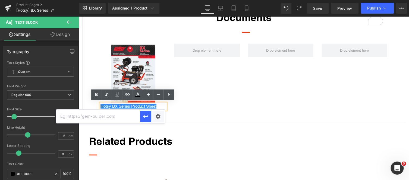
click at [115, 115] on input "text" at bounding box center [98, 116] width 84 height 14
paste input "[URL][DOMAIN_NAME]"
type input "[URL][DOMAIN_NAME]"
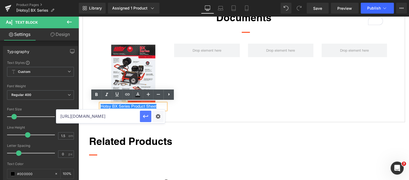
click at [143, 117] on icon "button" at bounding box center [145, 116] width 7 height 7
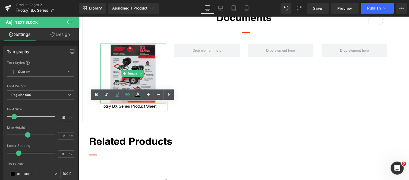
click at [133, 57] on img at bounding box center [133, 73] width 46 height 60
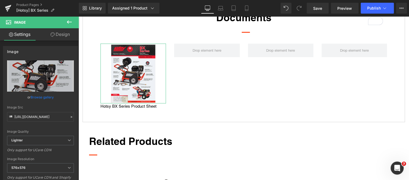
click at [62, 32] on link "Design" at bounding box center [59, 34] width 39 height 12
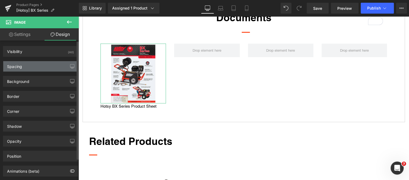
click at [44, 66] on div "Spacing" at bounding box center [40, 66] width 74 height 10
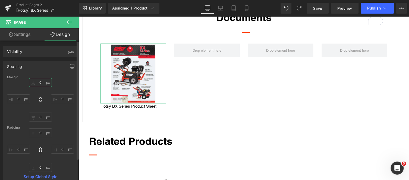
click at [43, 84] on input "text" at bounding box center [40, 82] width 23 height 9
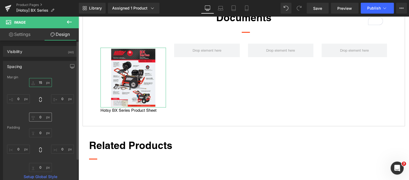
type input "15"
click at [45, 117] on input "text" at bounding box center [40, 116] width 23 height 9
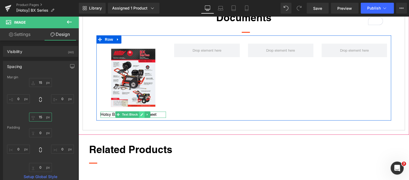
type input "15"
click at [140, 114] on icon at bounding box center [141, 114] width 3 height 3
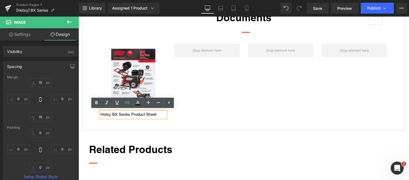
click at [155, 128] on div "Documents Heading Separator Image Hotsy BX Series Product Sheet Text Block Row …" at bounding box center [243, 63] width 322 height 134
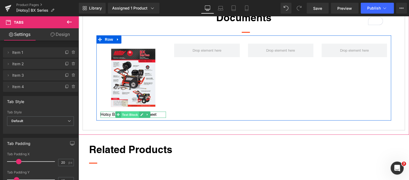
click at [134, 112] on span "Text Block" at bounding box center [130, 114] width 18 height 7
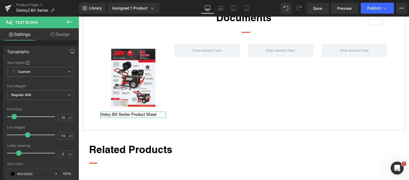
click at [60, 31] on link "Design" at bounding box center [59, 34] width 39 height 12
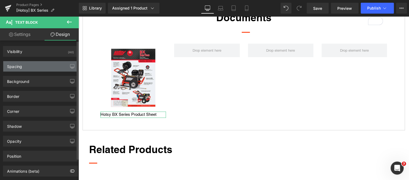
click at [41, 64] on div "Spacing" at bounding box center [40, 66] width 74 height 10
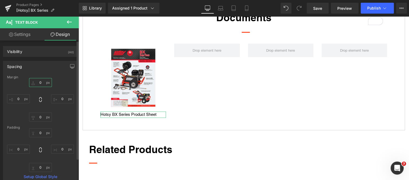
click at [42, 83] on input "text" at bounding box center [40, 82] width 23 height 9
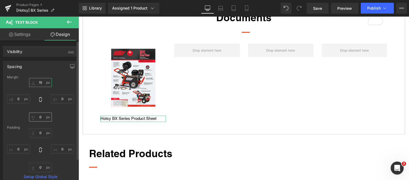
type input "15"
click at [41, 115] on input "text" at bounding box center [40, 116] width 23 height 9
type input "15"
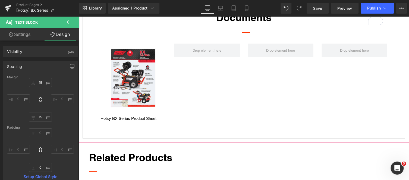
click at [163, 129] on div "Documents Heading Separator Image Hotsy BX Series Product Sheet Text Block Row …" at bounding box center [243, 67] width 311 height 131
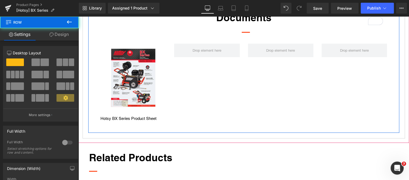
scroll to position [283, 0]
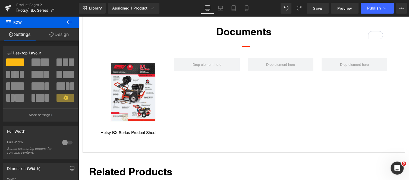
click at [70, 22] on icon at bounding box center [69, 21] width 5 height 3
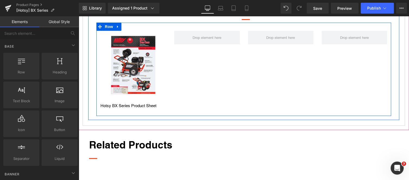
scroll to position [311, 0]
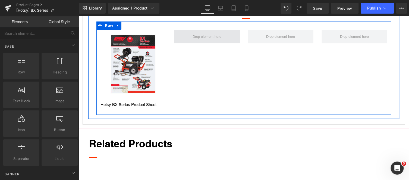
click at [211, 38] on span at bounding box center [206, 36] width 33 height 8
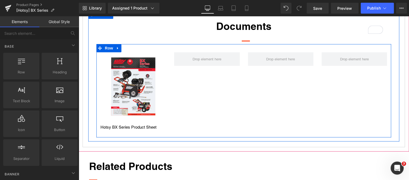
scroll to position [287, 0]
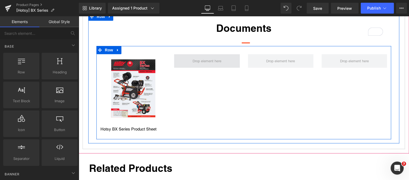
click at [205, 60] on span at bounding box center [206, 61] width 33 height 8
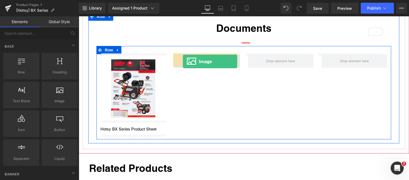
drag, startPoint x: 137, startPoint y: 119, endPoint x: 183, endPoint y: 62, distance: 73.2
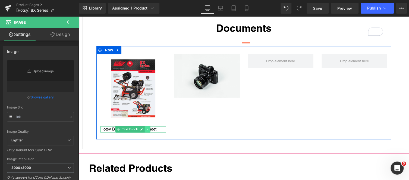
click at [147, 128] on icon at bounding box center [147, 129] width 1 height 2
click at [143, 128] on icon at bounding box center [144, 129] width 3 height 3
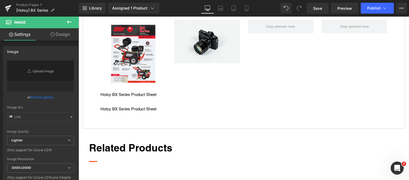
scroll to position [321, 0]
click at [207, 59] on div "Image Hotsy BX Series Product Sheet Text Block Hotsy BX Series Product Sheet Te…" at bounding box center [243, 65] width 294 height 107
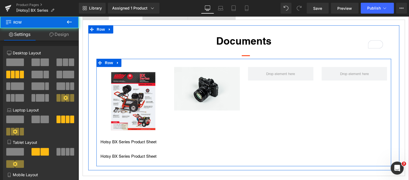
scroll to position [271, 0]
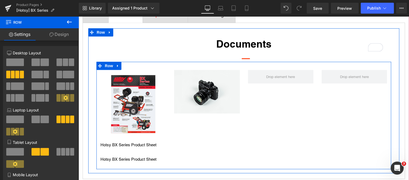
click at [197, 106] on div "Image Hotsy BX Series Product Sheet Text Block Hotsy BX Series Product Sheet Te…" at bounding box center [243, 115] width 294 height 107
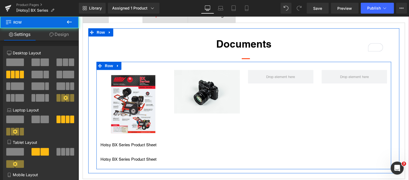
click at [197, 106] on div "Image Hotsy BX Series Product Sheet Text Block Hotsy BX Series Product Sheet Te…" at bounding box center [243, 115] width 294 height 107
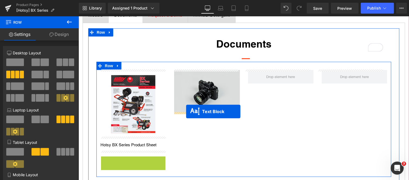
drag, startPoint x: 117, startPoint y: 157, endPoint x: 185, endPoint y: 111, distance: 82.5
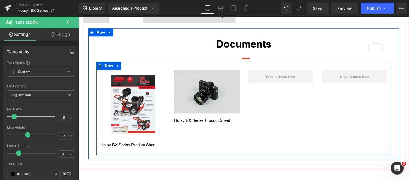
click at [186, 89] on img at bounding box center [206, 91] width 65 height 43
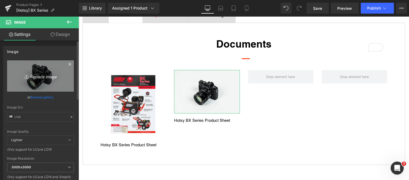
click at [46, 74] on icon "Replace Image" at bounding box center [40, 75] width 43 height 7
type input "C:\fakepath\Screenshot [DATE] 111121.png"
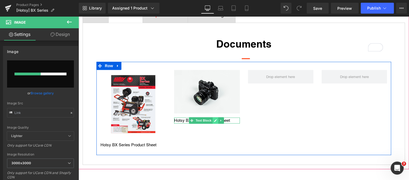
click at [217, 120] on link at bounding box center [215, 120] width 6 height 7
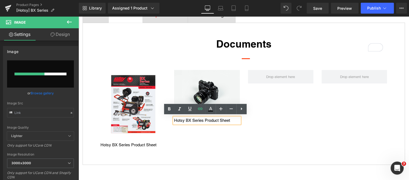
click at [232, 120] on p "Hotsy BX Series Product Sheet" at bounding box center [206, 120] width 65 height 6
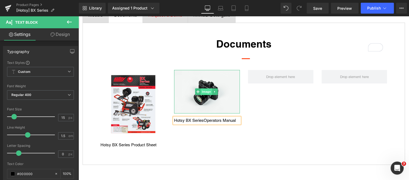
click at [205, 92] on span "Image" at bounding box center [206, 91] width 11 height 7
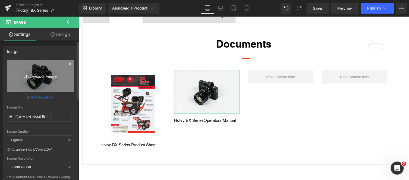
click at [39, 75] on icon "Replace Image" at bounding box center [40, 75] width 43 height 7
type input "C:\fakepath\Screenshot [DATE] 111121.png"
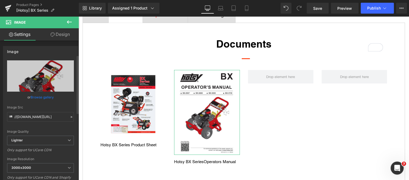
scroll to position [40, 0]
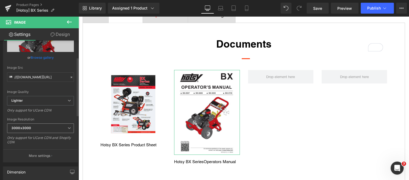
click at [56, 126] on span "3000x3000" at bounding box center [40, 127] width 67 height 9
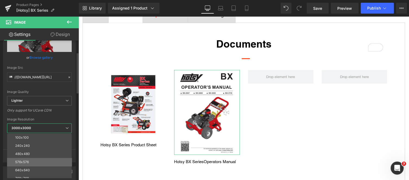
click at [44, 159] on li "576x576" at bounding box center [40, 162] width 67 height 8
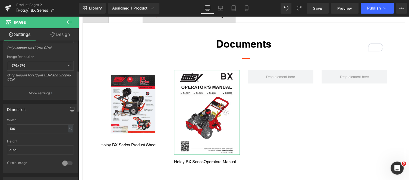
scroll to position [139, 0]
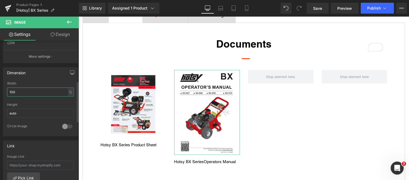
click at [52, 87] on input "100" at bounding box center [40, 91] width 67 height 9
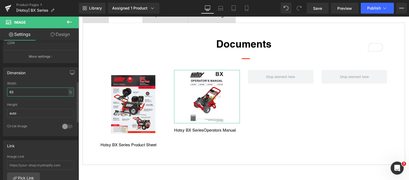
click at [48, 88] on input "63" at bounding box center [40, 91] width 67 height 9
type input "6"
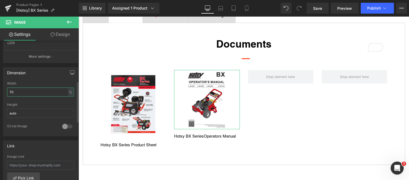
click at [48, 88] on input "70" at bounding box center [40, 91] width 67 height 9
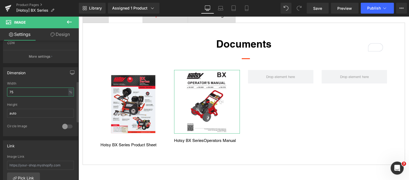
click at [44, 91] on input "75" at bounding box center [40, 91] width 67 height 9
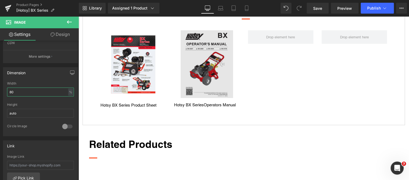
scroll to position [308, 0]
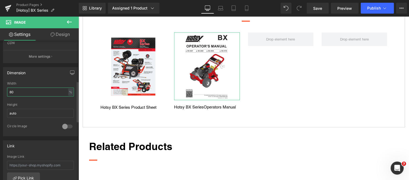
click at [37, 89] on input "80" at bounding box center [40, 91] width 67 height 9
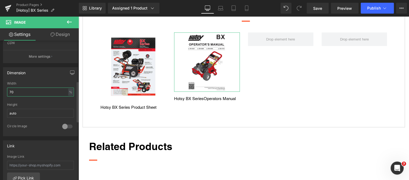
type input "70"
click at [63, 33] on link "Design" at bounding box center [59, 34] width 39 height 12
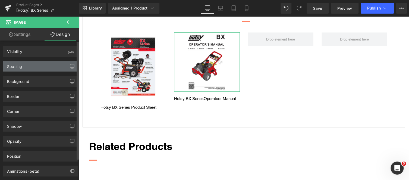
click at [47, 67] on div "Spacing" at bounding box center [40, 66] width 74 height 10
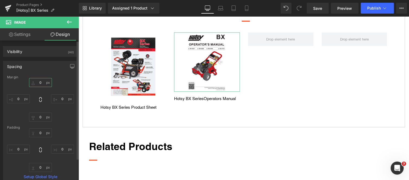
click at [43, 81] on input "text" at bounding box center [40, 82] width 23 height 9
type input "15"
type input "0"
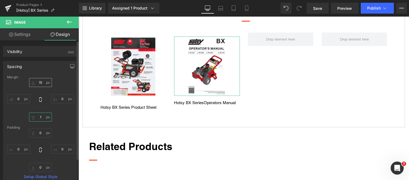
type input "15"
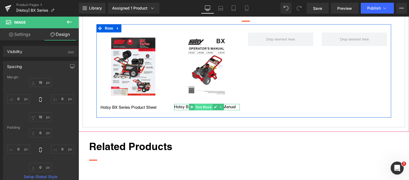
click at [206, 107] on span "Text Block" at bounding box center [203, 107] width 18 height 7
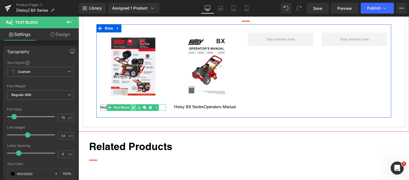
click at [133, 106] on icon at bounding box center [133, 107] width 3 height 3
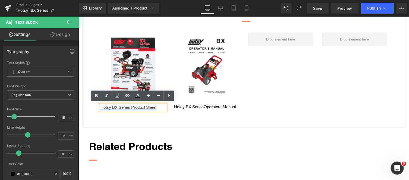
click at [133, 105] on link "Hotsy BX Series Product Sheet" at bounding box center [128, 107] width 56 height 5
click at [0, 0] on div "Edit or remove link: Edit - Unlink - Cancel" at bounding box center [0, 0] width 0 height 0
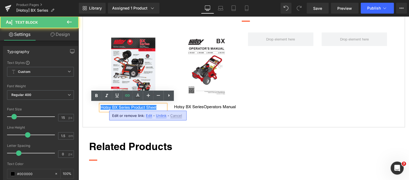
click at [112, 118] on div "Edit or remove link: Edit - Unlink - Cancel" at bounding box center [147, 115] width 77 height 10
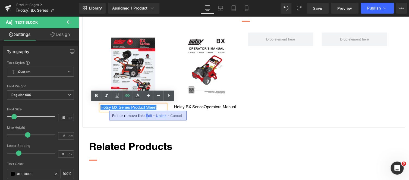
click at [147, 114] on span "Edit" at bounding box center [149, 115] width 6 height 5
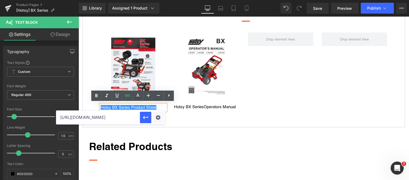
click at [121, 117] on input "[URL][DOMAIN_NAME]" at bounding box center [98, 117] width 84 height 14
click at [190, 128] on div "Models Text Block Documents Text Block Request a Demo Text Block NTXSD Detergen…" at bounding box center [243, 48] width 330 height 165
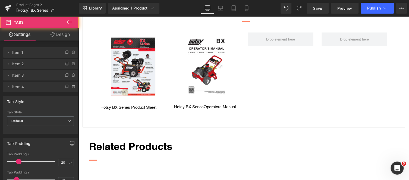
scroll to position [0, 0]
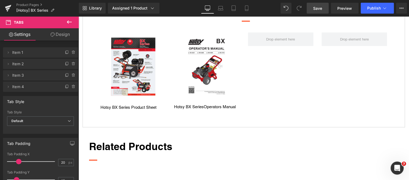
click at [323, 9] on link "Save" at bounding box center [317, 8] width 22 height 11
click at [287, 95] on div "Image Hotsy BX Series Product Sheet Text Block Image Hotsy BX Series Operators …" at bounding box center [243, 70] width 294 height 93
